Goal: Find contact information: Find contact information

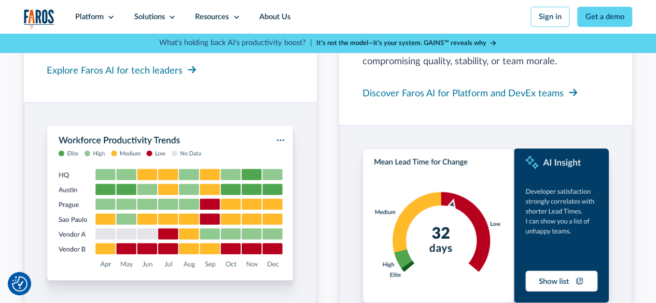
scroll to position [933, 0]
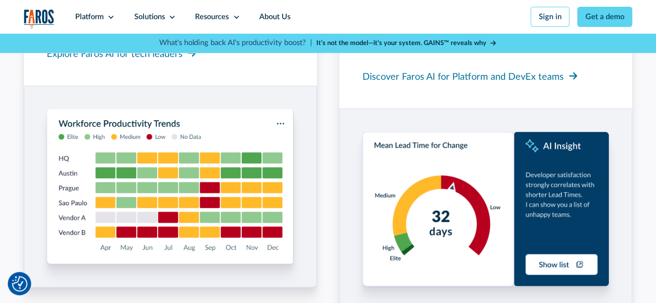
click at [637, 187] on div "The platform for running the business of engineering From strategy to execution…" at bounding box center [328, 271] width 656 height 1016
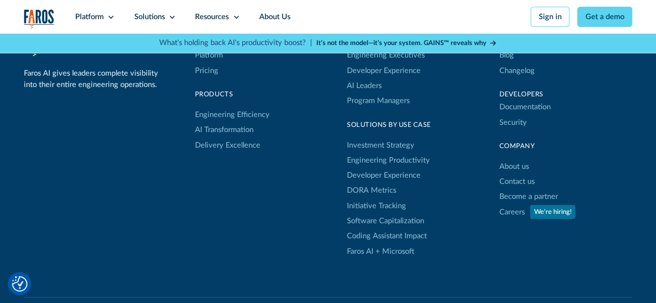
scroll to position [3115, 0]
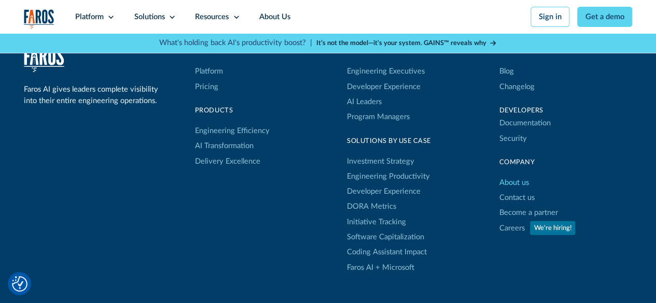
click at [517, 190] on link "About us" at bounding box center [514, 182] width 30 height 15
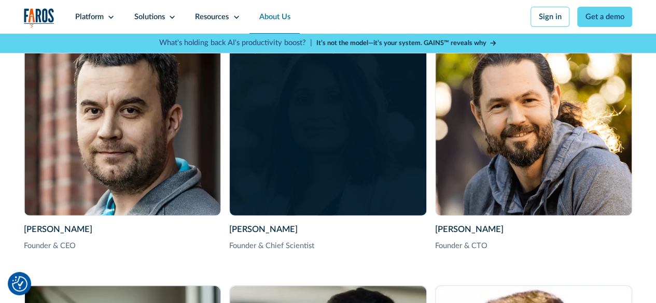
scroll to position [1503, 0]
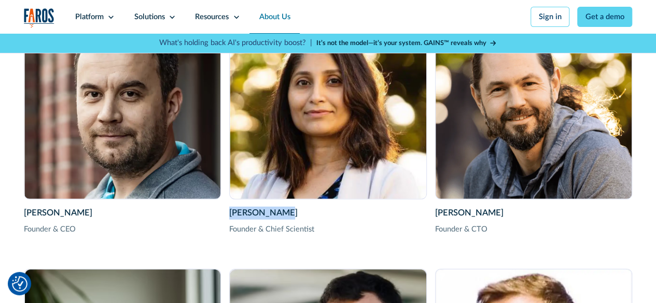
drag, startPoint x: 229, startPoint y: 226, endPoint x: 281, endPoint y: 224, distance: 51.9
click at [281, 220] on div "[PERSON_NAME]" at bounding box center [327, 213] width 197 height 13
copy div "[PERSON_NAME]"
